Goal: Information Seeking & Learning: Learn about a topic

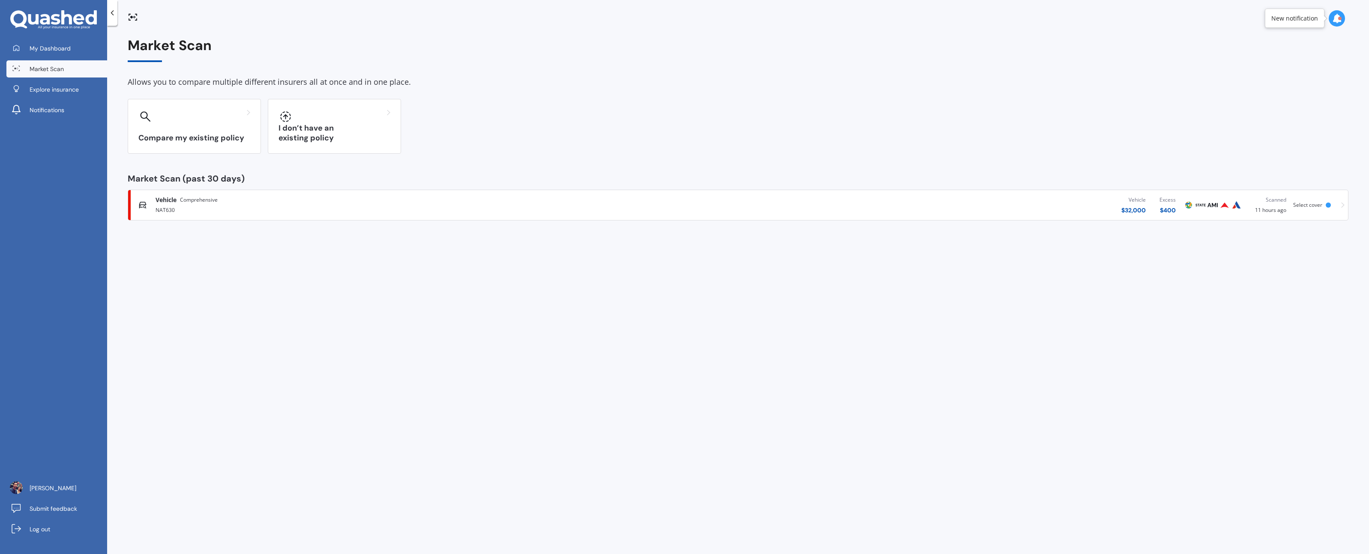
click at [216, 191] on link "Vehicle Comprehensive NAT630 Vehicle $ 32,000 Excess $ 400 Scanned 11 hours ago…" at bounding box center [738, 205] width 1220 height 31
